Goal: Task Accomplishment & Management: Manage account settings

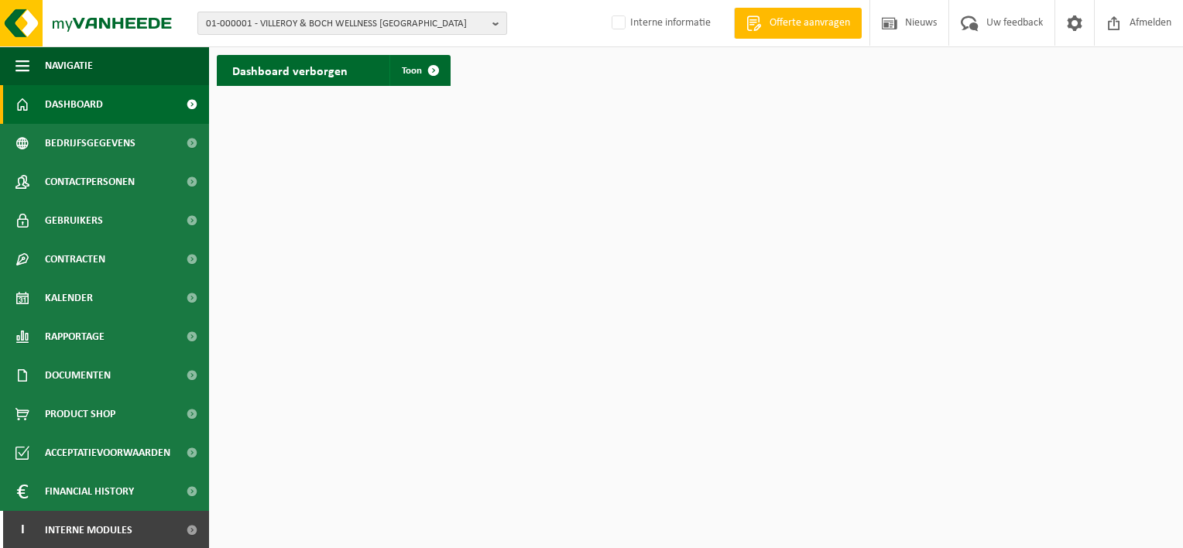
click at [286, 28] on span "01-000001 - VILLEROY & BOCH WELLNESS NV" at bounding box center [346, 23] width 280 height 23
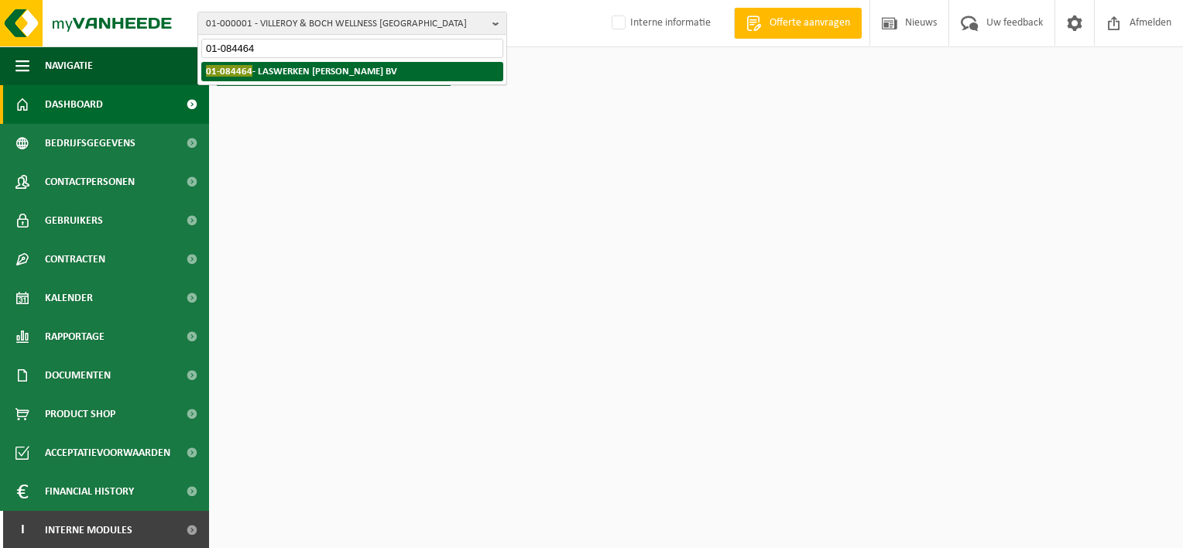
type input "01-084464"
click at [285, 78] on li "01-084464 - LASWERKEN PIETER VAN DAMME BV" at bounding box center [352, 71] width 302 height 19
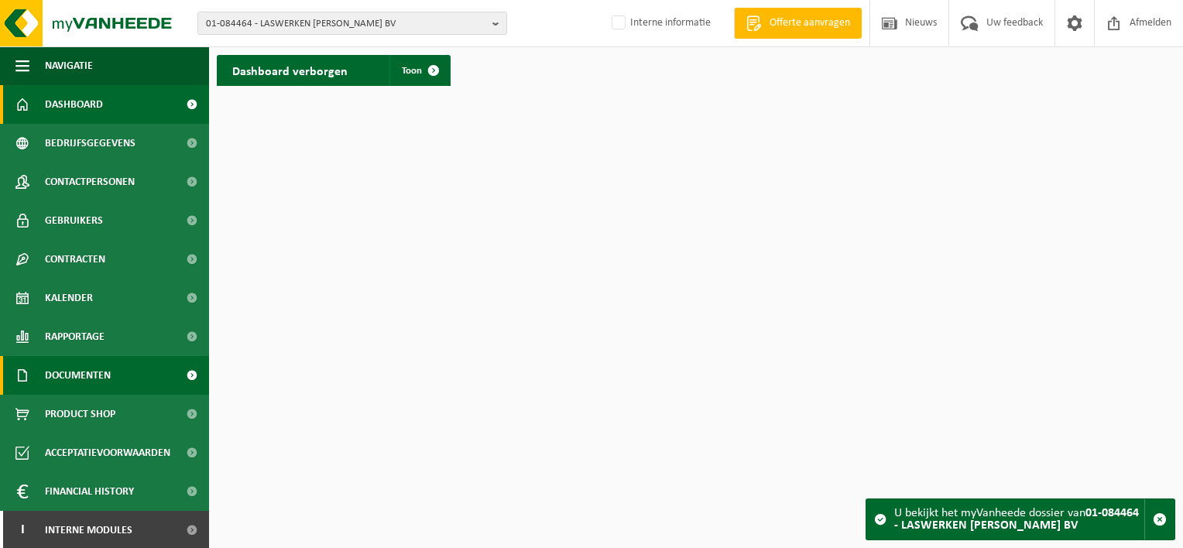
click at [81, 367] on span "Documenten" at bounding box center [78, 375] width 66 height 39
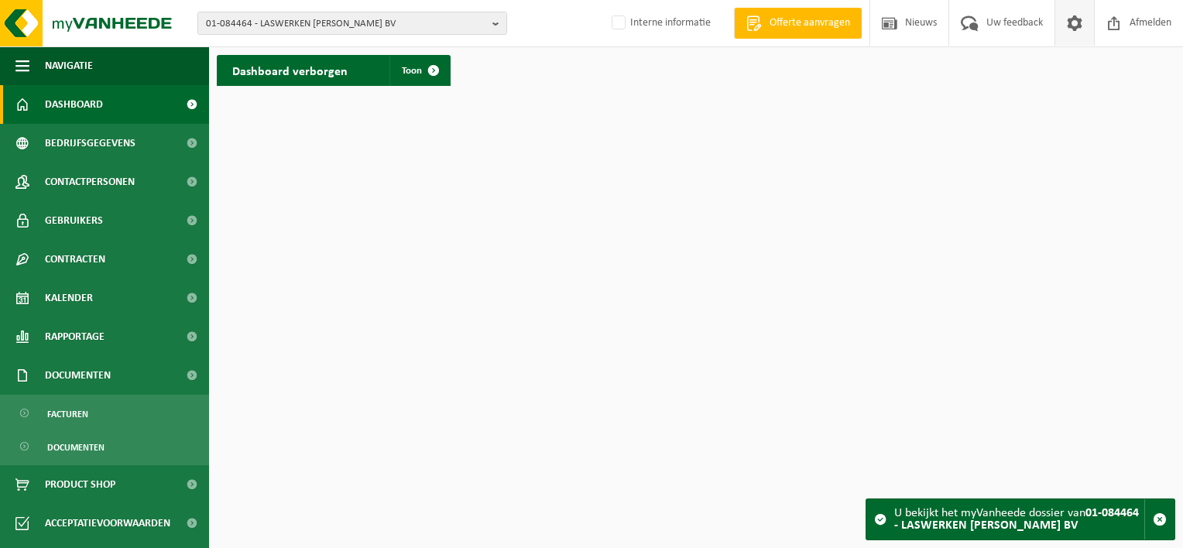
click at [1063, 19] on span at bounding box center [1074, 23] width 23 height 46
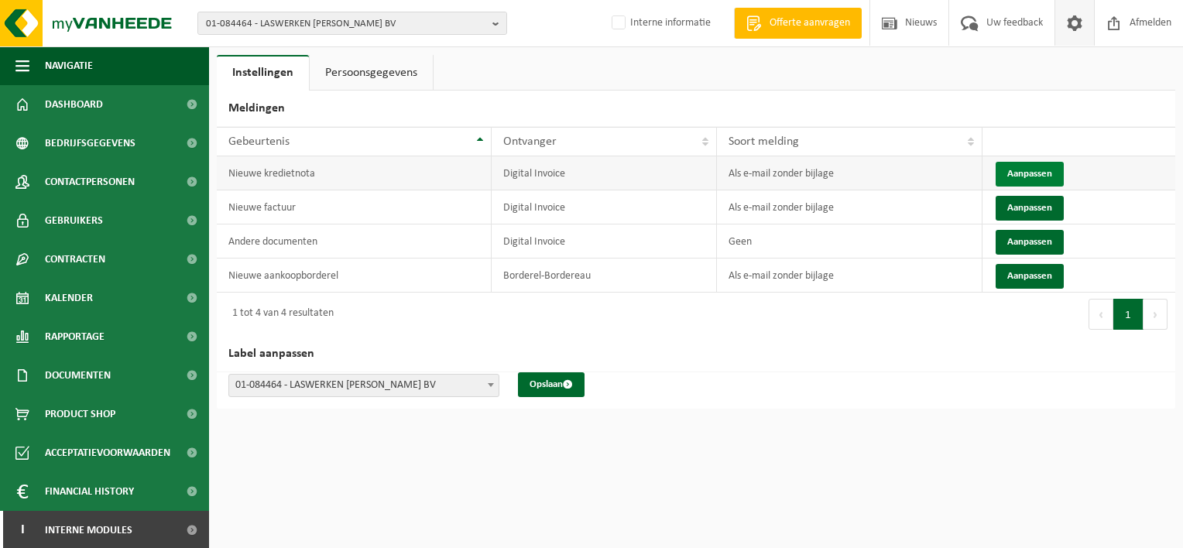
click at [1046, 170] on button "Aanpassen" at bounding box center [1030, 174] width 68 height 25
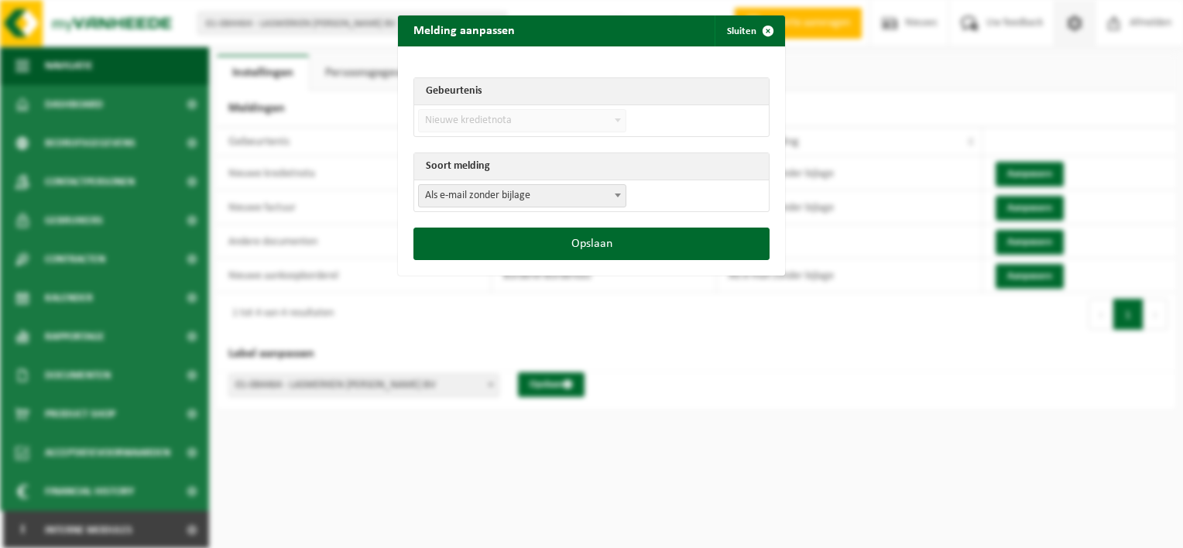
click at [460, 197] on span "Als e-mail zonder bijlage" at bounding box center [522, 196] width 207 height 22
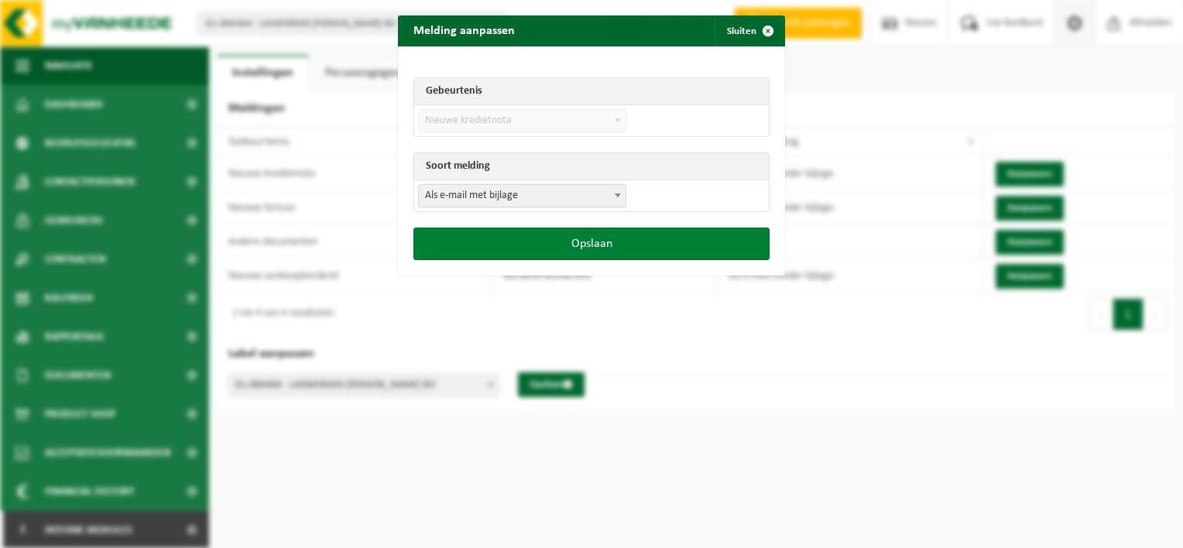
click at [557, 243] on button "Opslaan" at bounding box center [592, 244] width 356 height 33
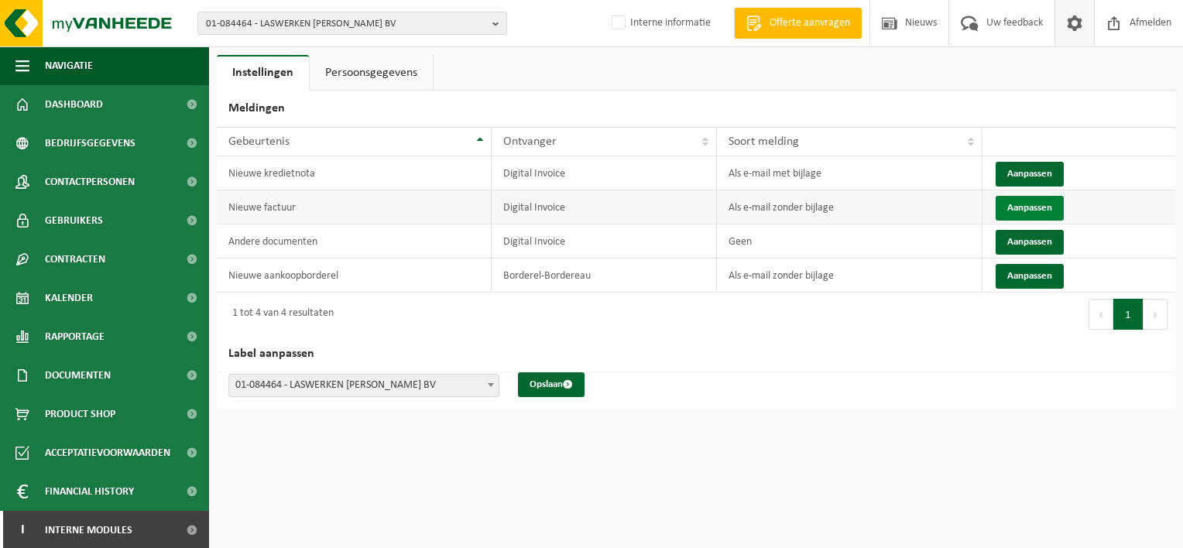
click at [1042, 208] on button "Aanpassen" at bounding box center [1030, 208] width 68 height 25
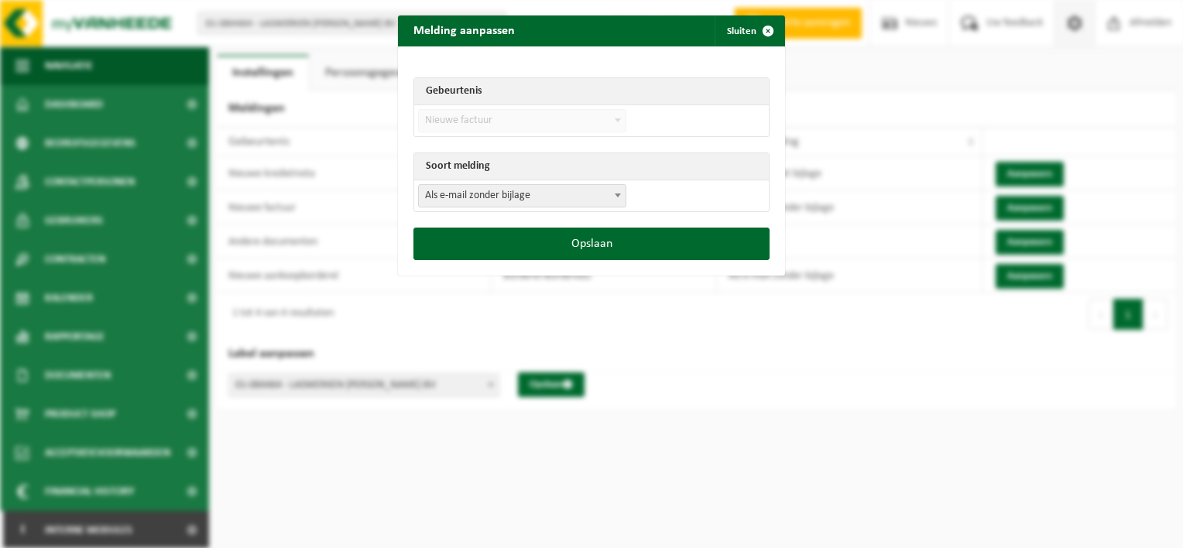
click at [520, 202] on span "Als e-mail zonder bijlage" at bounding box center [522, 196] width 207 height 22
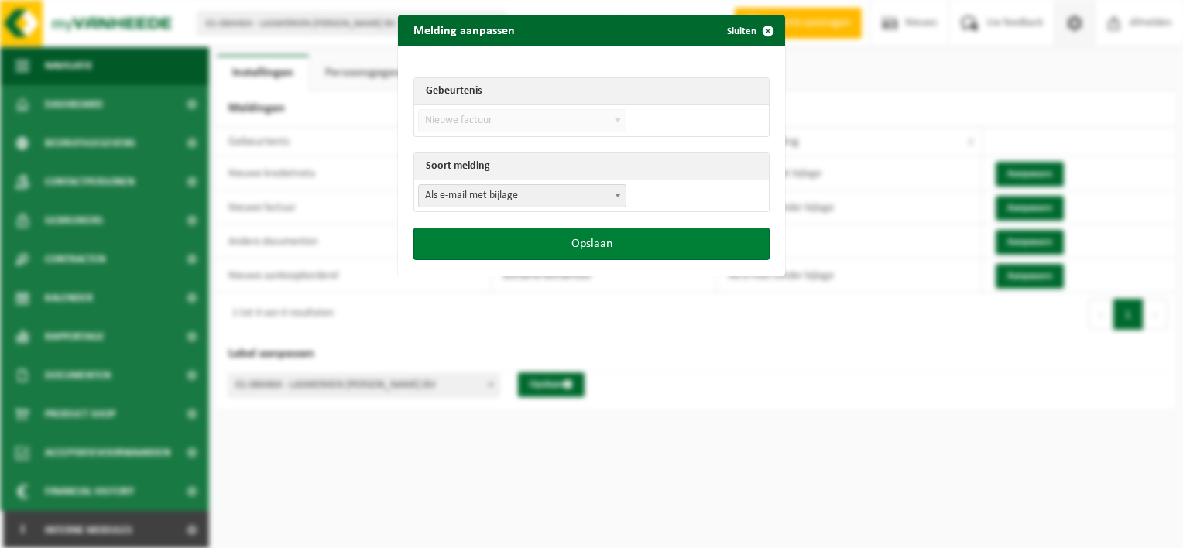
click at [591, 244] on button "Opslaan" at bounding box center [592, 244] width 356 height 33
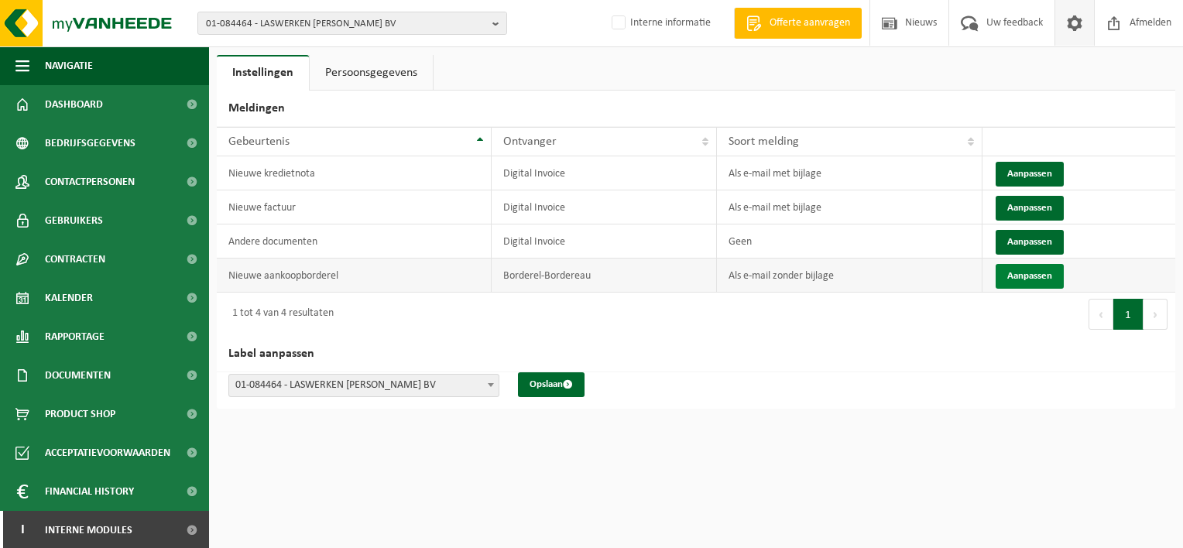
click at [1042, 272] on button "Aanpassen" at bounding box center [1030, 276] width 68 height 25
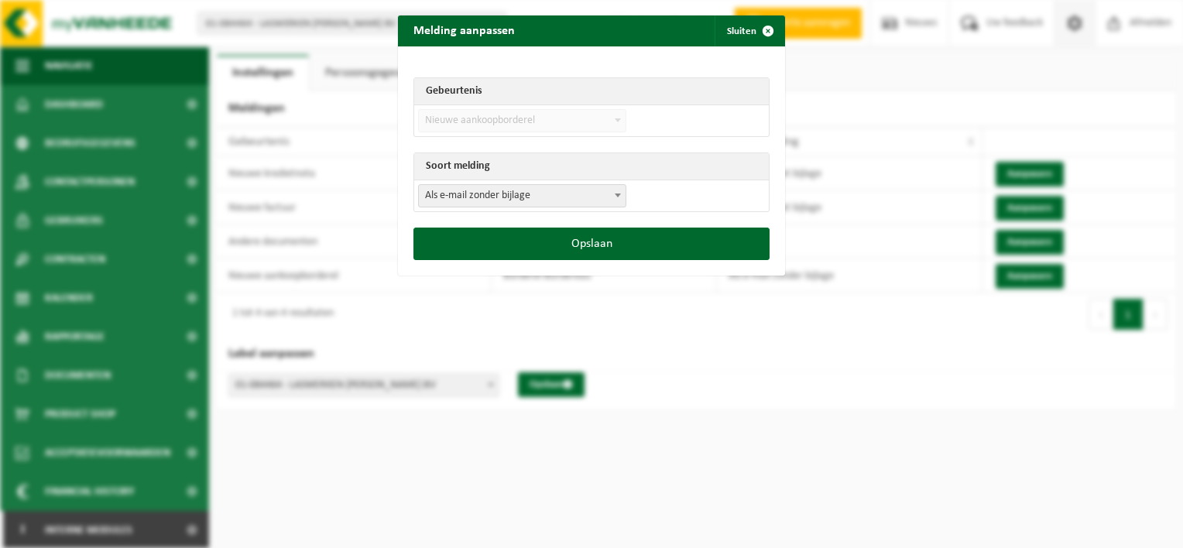
click at [555, 190] on span "Als e-mail zonder bijlage" at bounding box center [522, 196] width 207 height 22
click at [594, 268] on div "Opslaan" at bounding box center [591, 252] width 387 height 48
click at [593, 258] on div "Opslaan" at bounding box center [591, 252] width 387 height 48
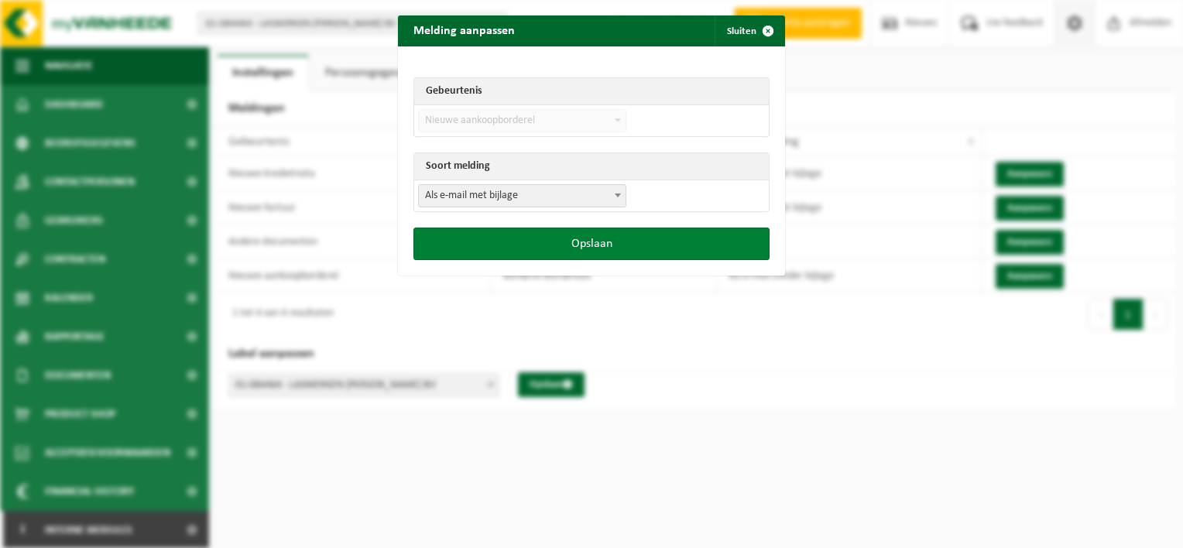
click at [593, 248] on button "Opslaan" at bounding box center [592, 244] width 356 height 33
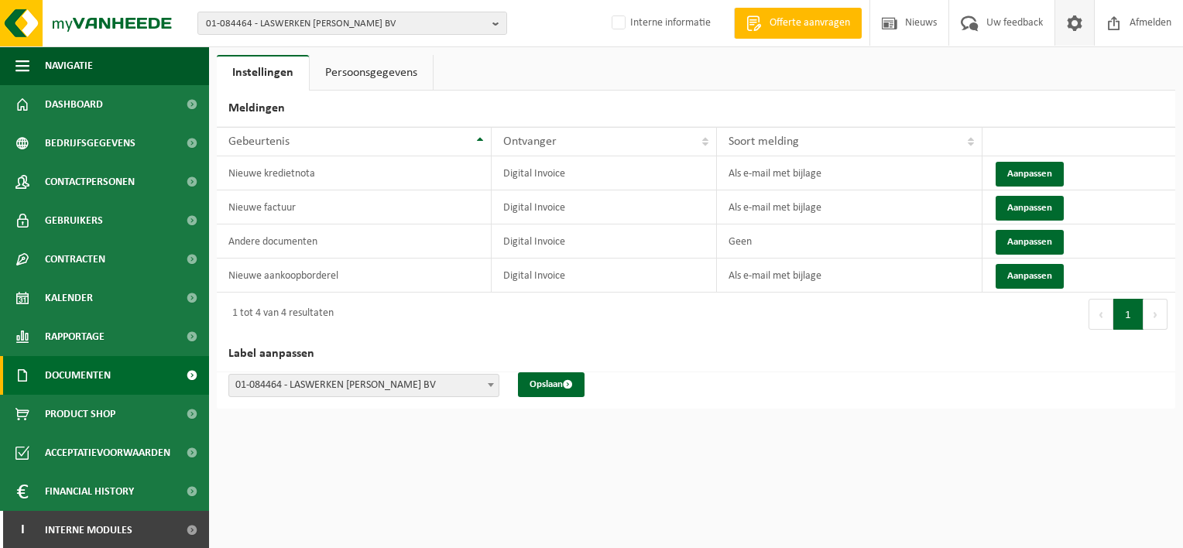
click at [89, 386] on span "Documenten" at bounding box center [78, 375] width 66 height 39
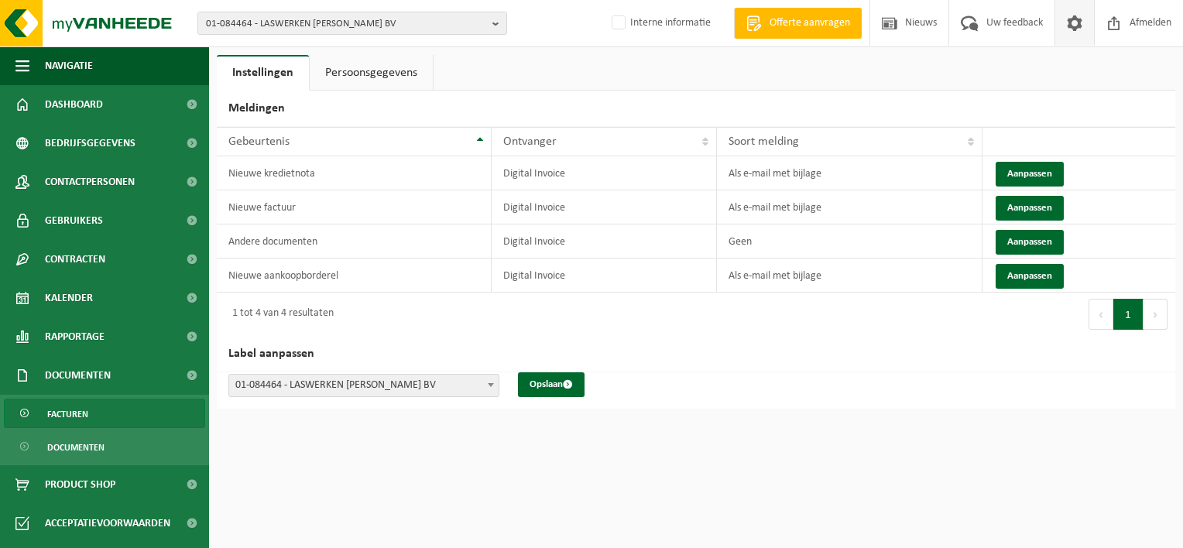
click at [87, 409] on span "Facturen" at bounding box center [67, 414] width 41 height 29
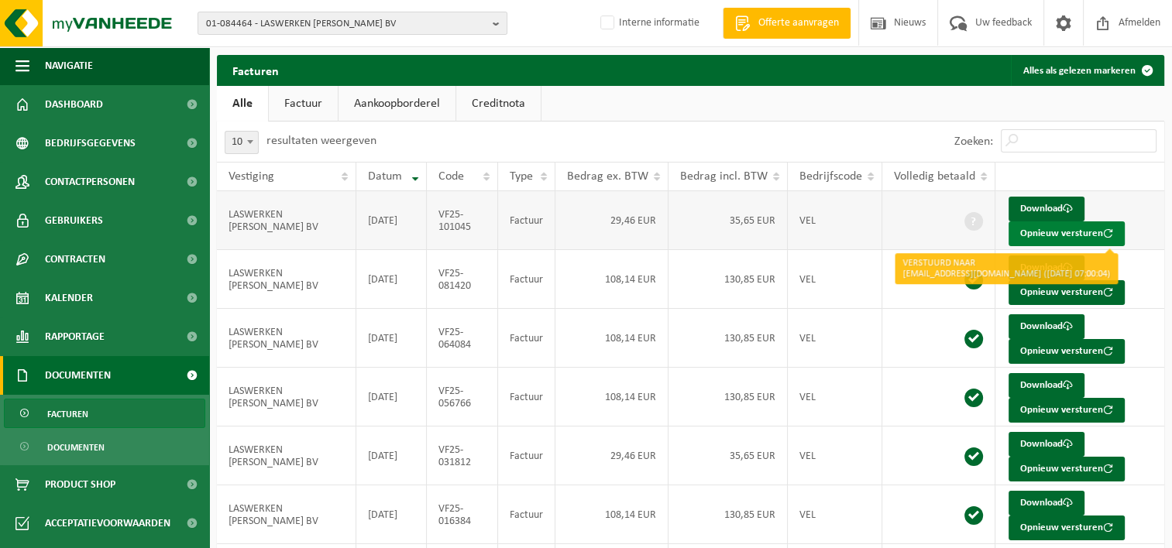
click at [1068, 232] on button "Opnieuw versturen" at bounding box center [1066, 234] width 116 height 25
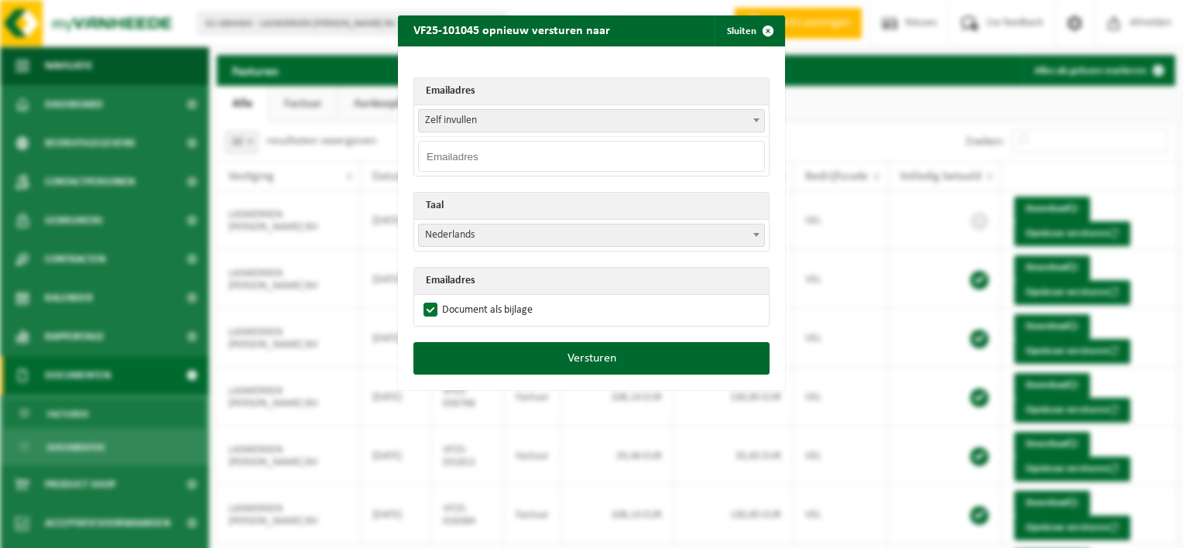
click at [509, 115] on span "Zelf invullen" at bounding box center [591, 121] width 345 height 22
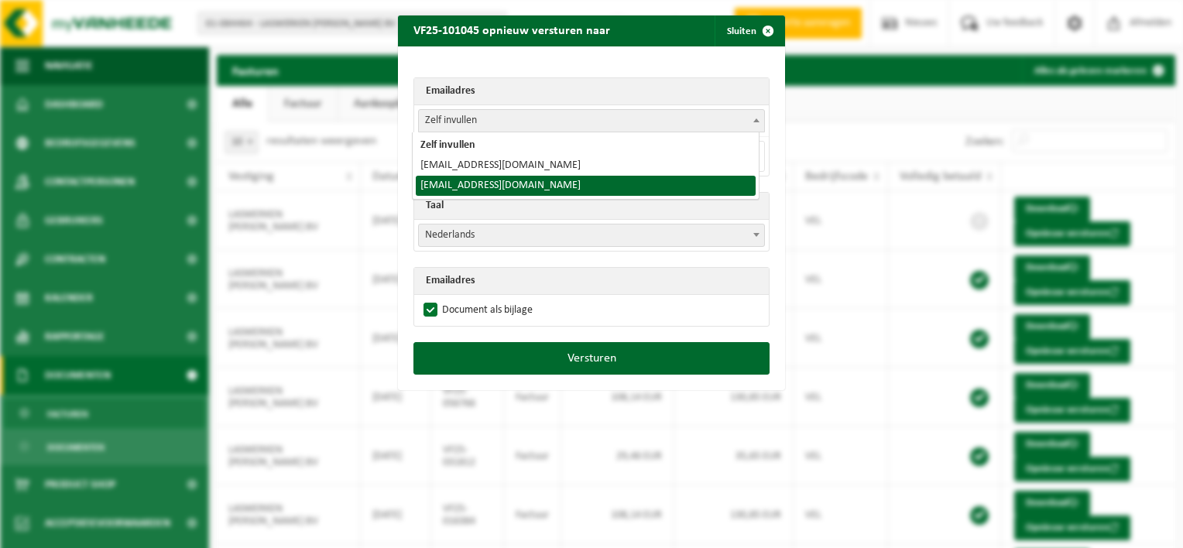
select select "[EMAIL_ADDRESS][DOMAIN_NAME]"
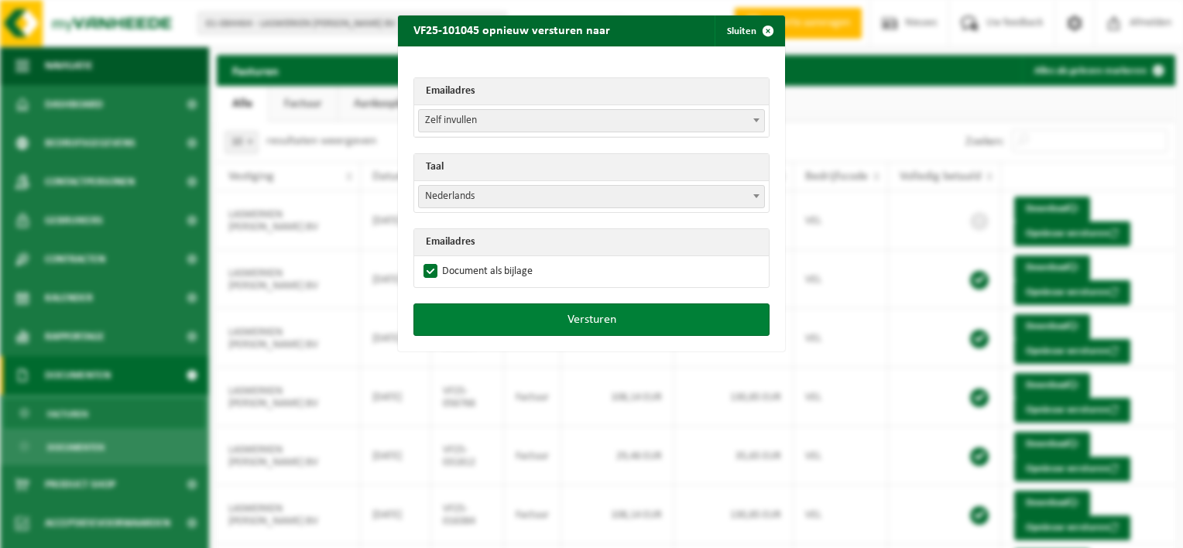
click at [544, 313] on button "Versturen" at bounding box center [592, 320] width 356 height 33
